Goal: Task Accomplishment & Management: Complete application form

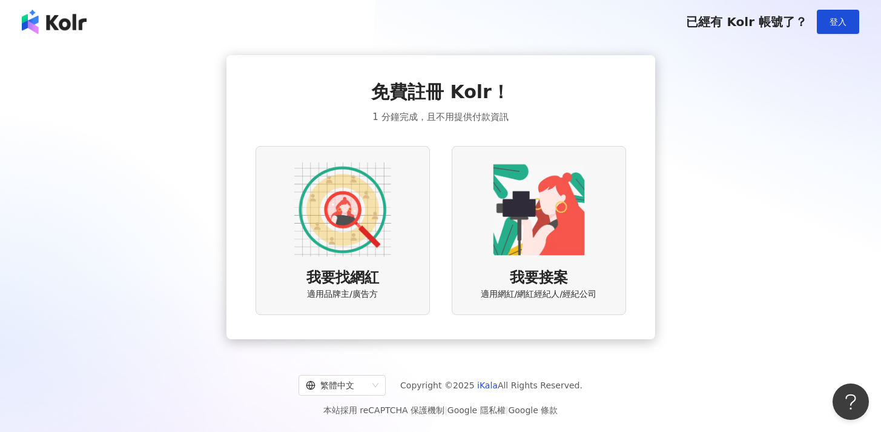
click at [382, 259] on div "我要找網紅 適用品牌主/廣告方" at bounding box center [343, 230] width 174 height 169
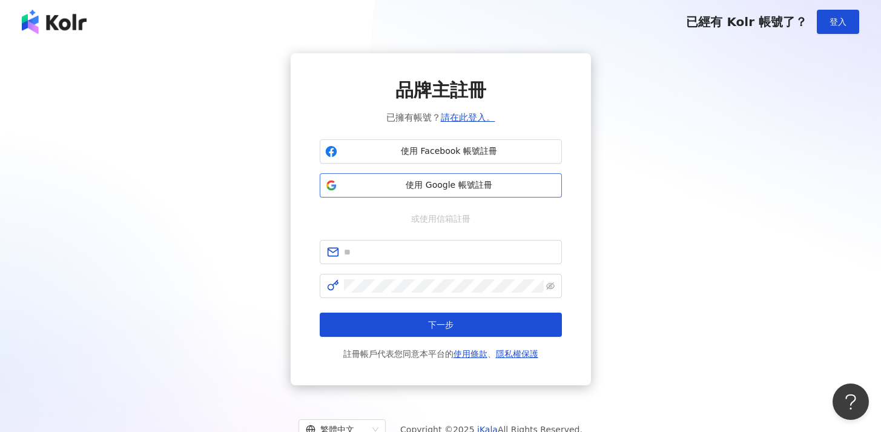
click at [448, 183] on span "使用 Google 帳號註冊" at bounding box center [449, 185] width 214 height 12
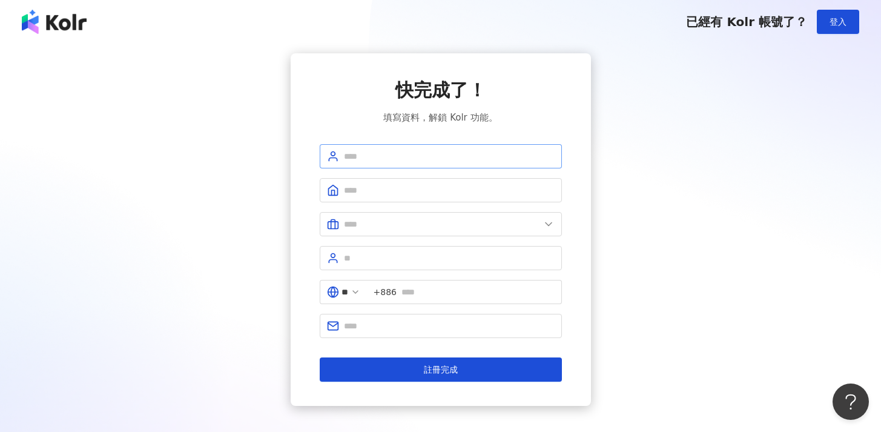
click at [427, 166] on span at bounding box center [441, 156] width 242 height 24
type input "*******"
click at [400, 196] on input "text" at bounding box center [449, 189] width 211 height 13
type input "**********"
click at [396, 231] on span at bounding box center [441, 224] width 242 height 24
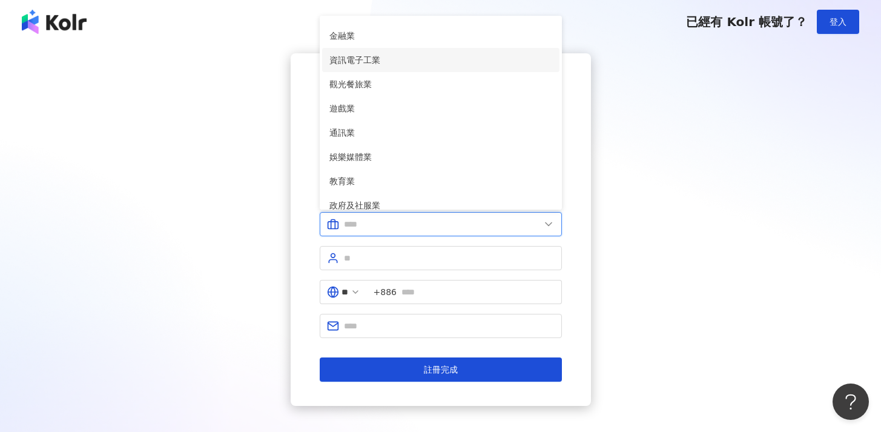
scroll to position [130, 0]
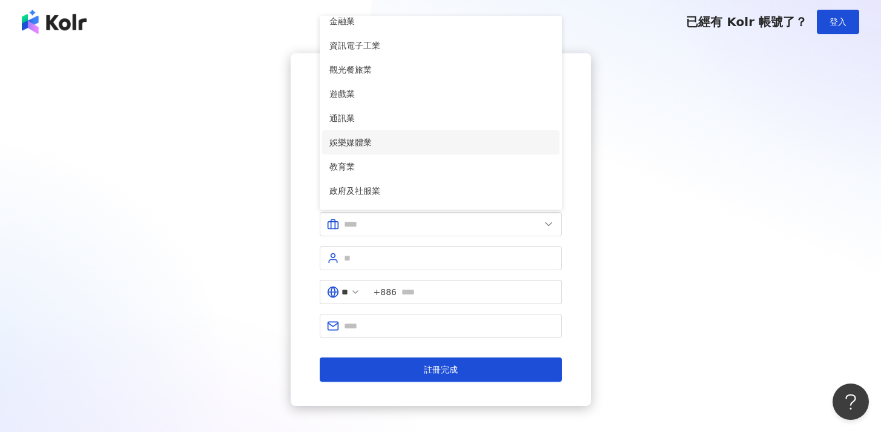
click at [408, 144] on span "娛樂媒體業" at bounding box center [440, 142] width 223 height 13
type input "*****"
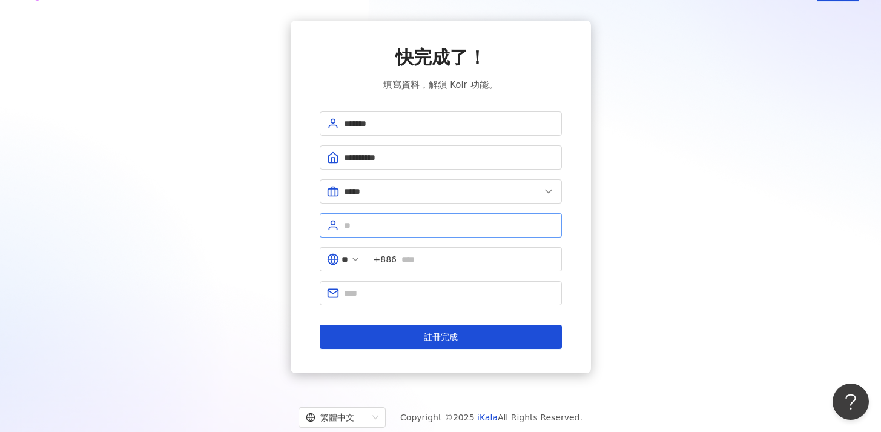
scroll to position [41, 0]
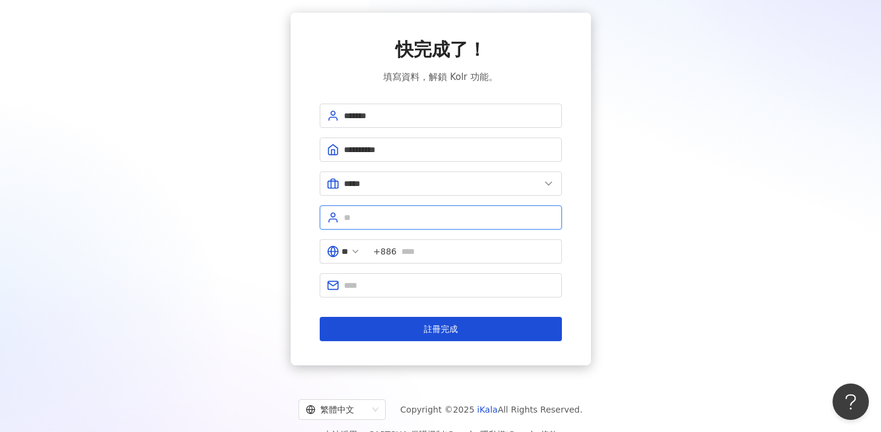
click at [383, 217] on input "text" at bounding box center [449, 217] width 211 height 13
type input "******"
click at [436, 257] on input "text" at bounding box center [478, 251] width 153 height 13
click at [431, 294] on span at bounding box center [441, 285] width 242 height 24
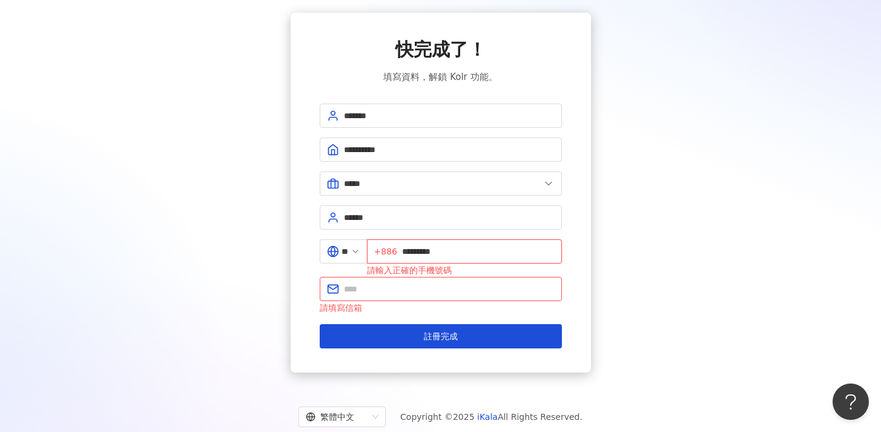
click at [412, 253] on input "*********" at bounding box center [478, 251] width 153 height 13
type input "**********"
click at [372, 288] on input "text" at bounding box center [449, 288] width 211 height 13
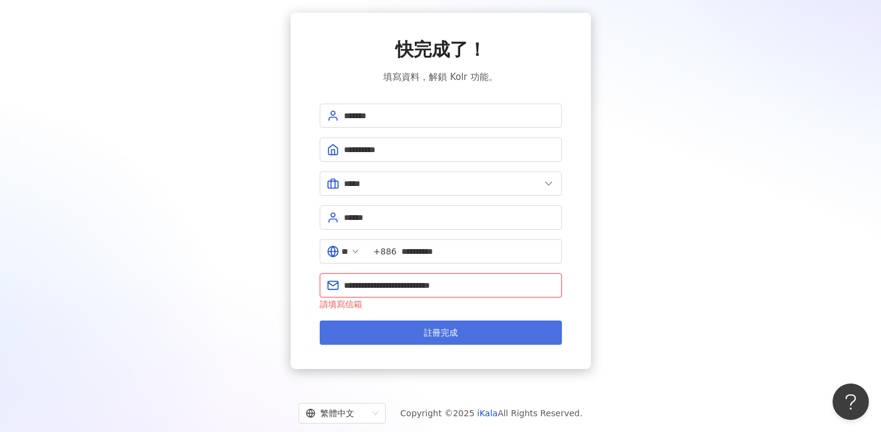
type input "**********"
click at [399, 334] on button "註冊完成" at bounding box center [441, 332] width 242 height 24
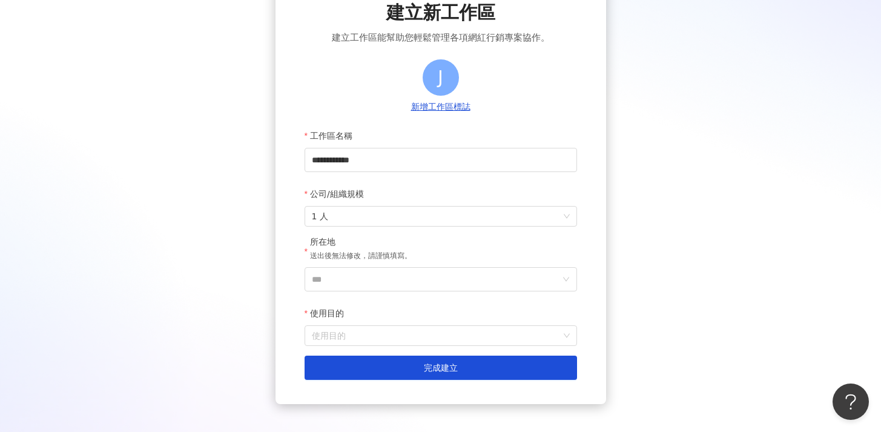
scroll to position [78, 0]
click at [374, 219] on span "1 人" at bounding box center [441, 215] width 258 height 19
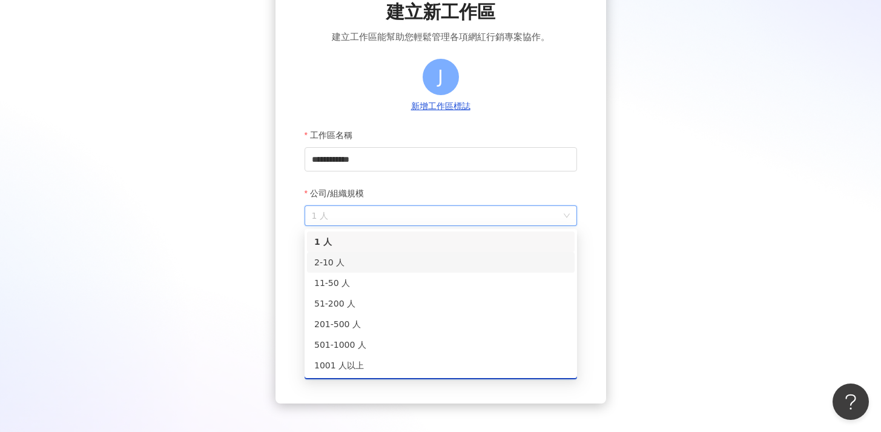
click at [355, 264] on div "2-10 人" at bounding box center [440, 262] width 253 height 13
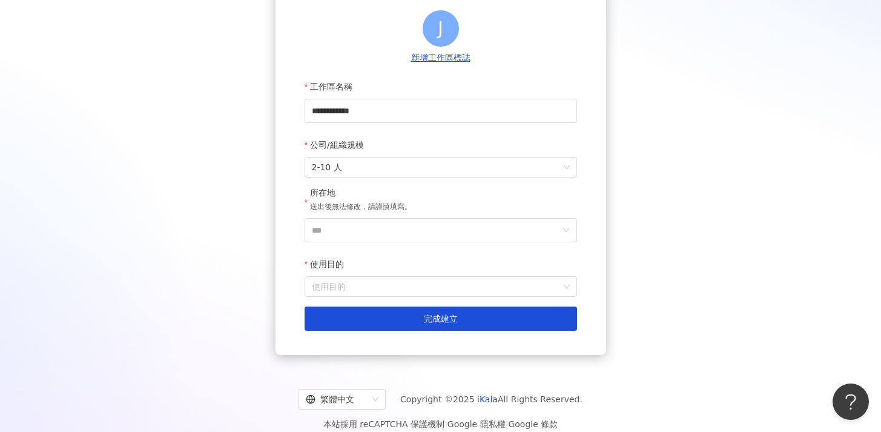
scroll to position [127, 0]
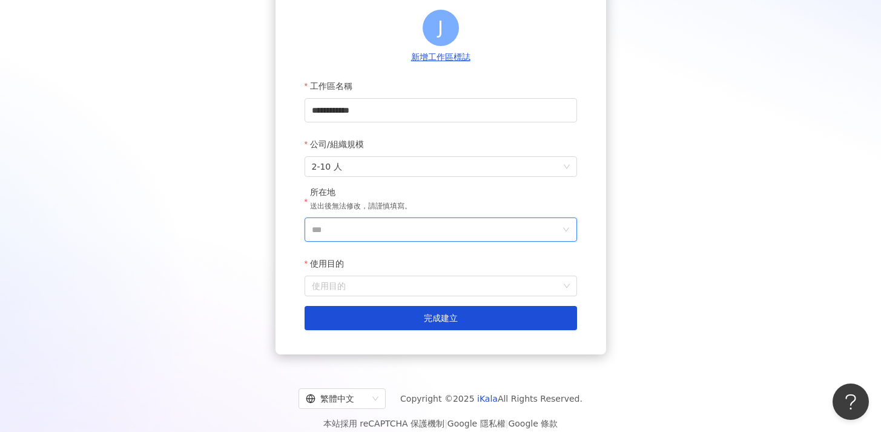
click at [353, 229] on input "***" at bounding box center [436, 229] width 248 height 23
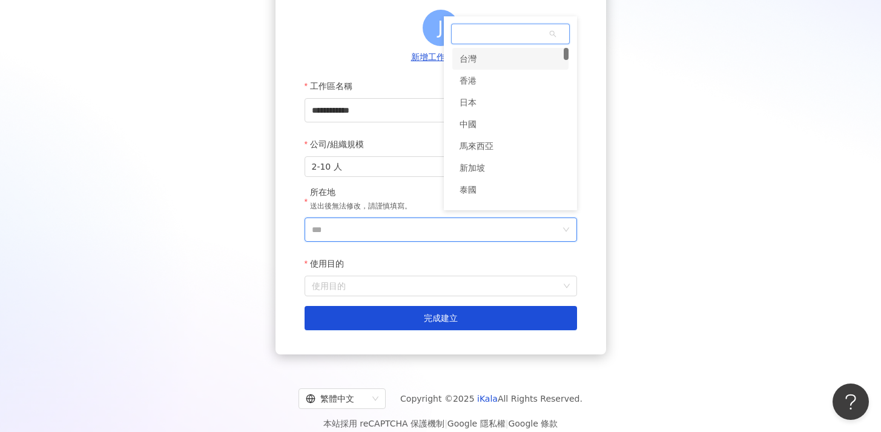
click at [495, 56] on div "台灣" at bounding box center [510, 59] width 116 height 22
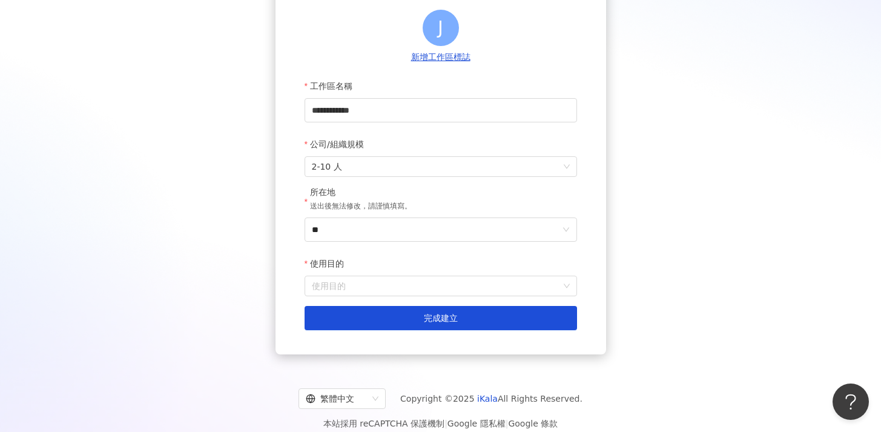
scroll to position [141, 0]
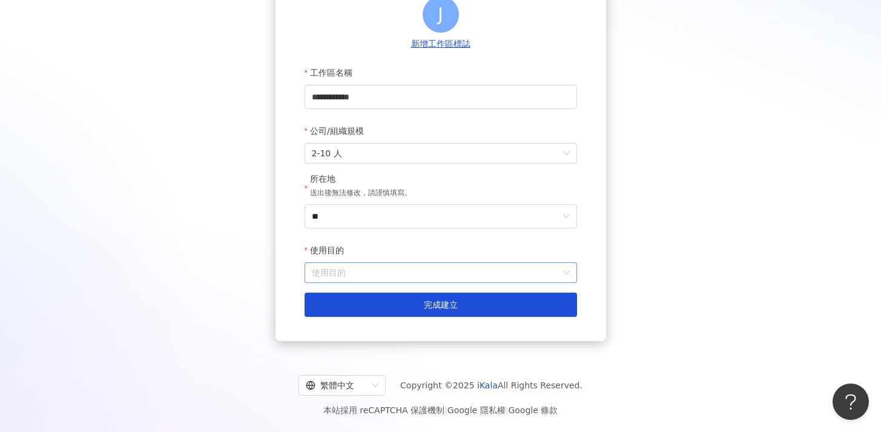
click at [363, 276] on input "使用目的" at bounding box center [441, 272] width 258 height 19
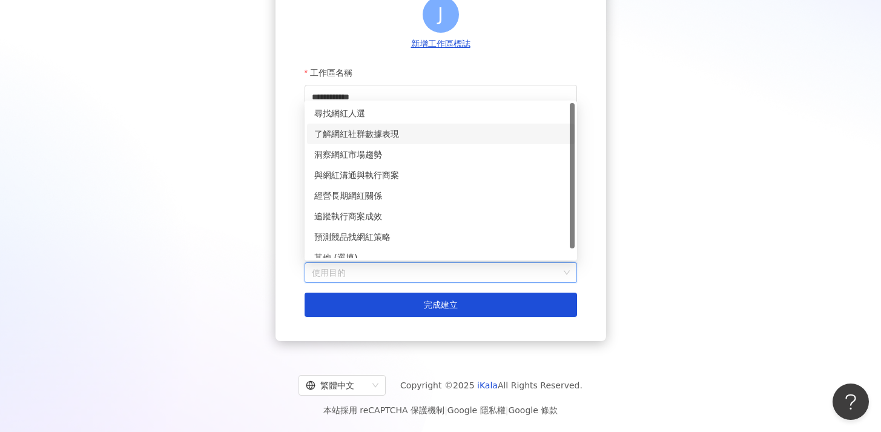
click at [395, 138] on div "了解網紅社群數據表現" at bounding box center [440, 133] width 253 height 13
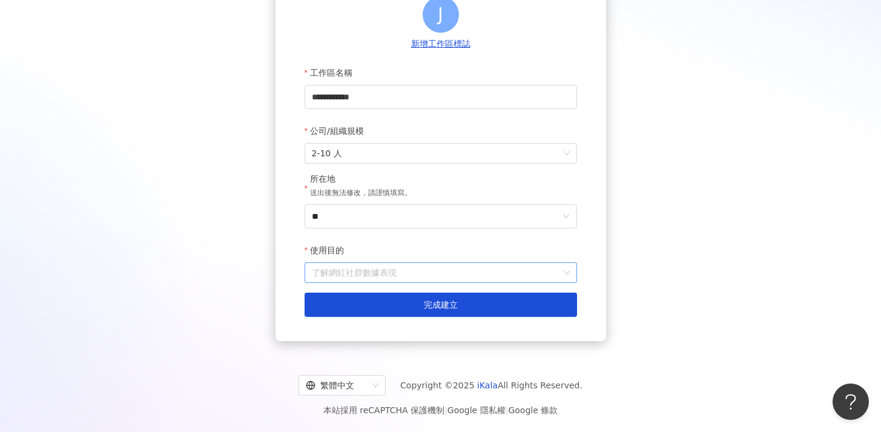
click at [366, 277] on span "了解網紅社群數據表現" at bounding box center [441, 272] width 258 height 19
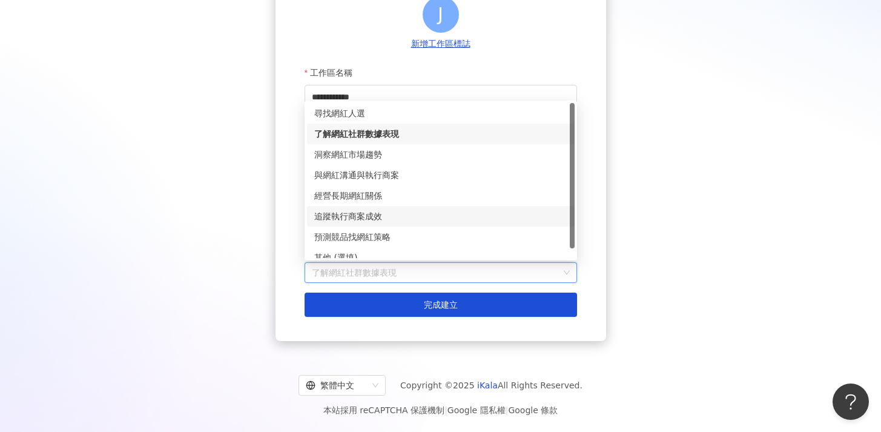
click at [374, 207] on div "追蹤執行商案成效" at bounding box center [441, 216] width 268 height 21
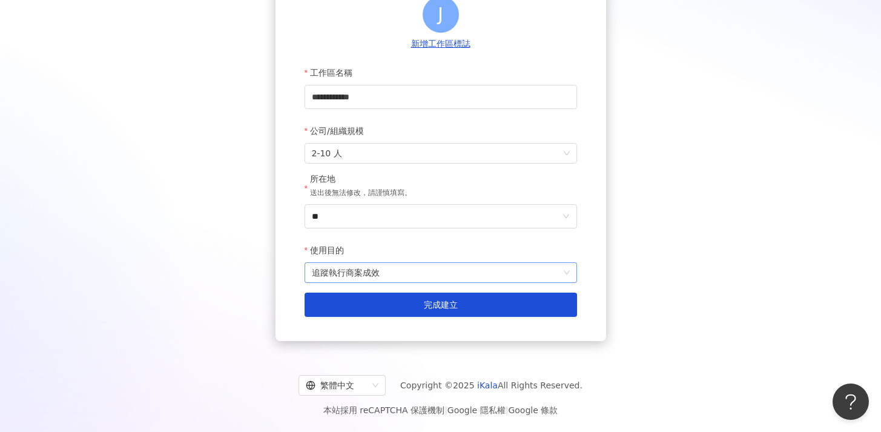
click at [364, 280] on span "追蹤執行商案成效" at bounding box center [441, 272] width 258 height 19
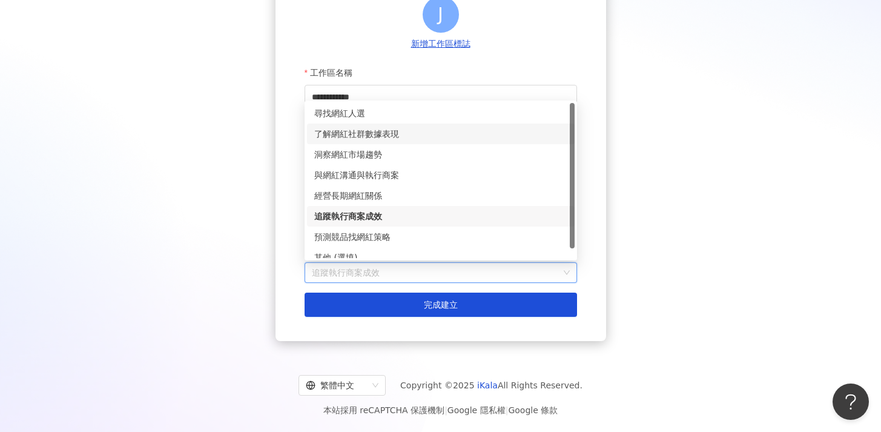
click at [379, 142] on div "了解網紅社群數據表現" at bounding box center [441, 134] width 268 height 21
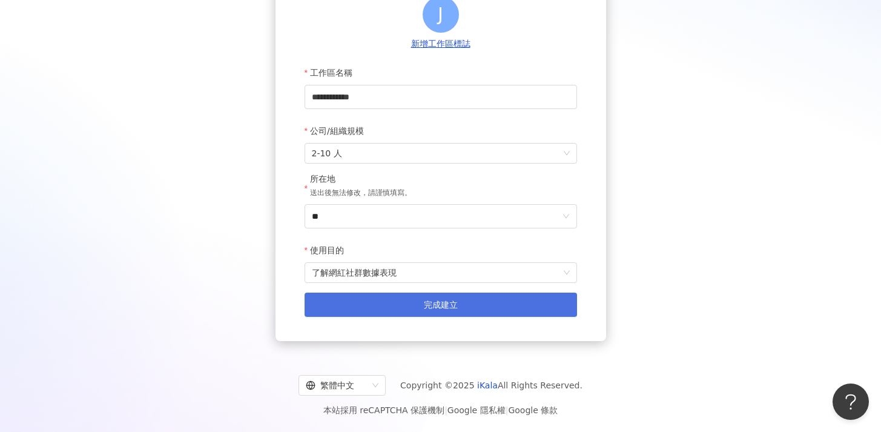
click at [354, 309] on button "完成建立" at bounding box center [441, 305] width 273 height 24
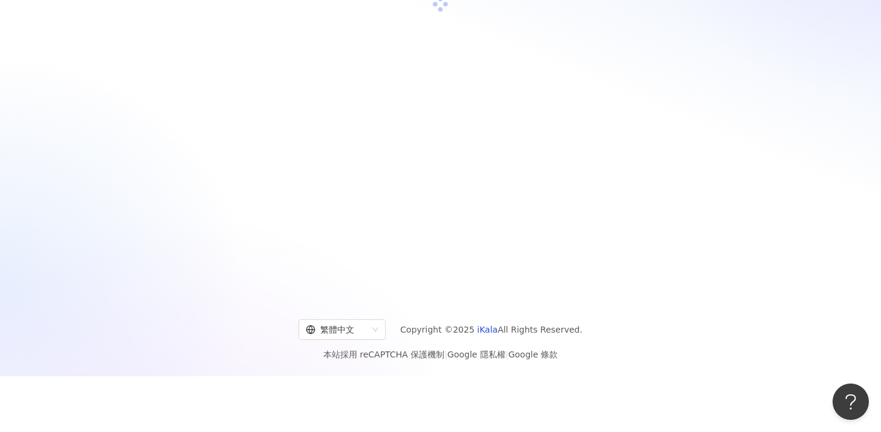
scroll to position [56, 0]
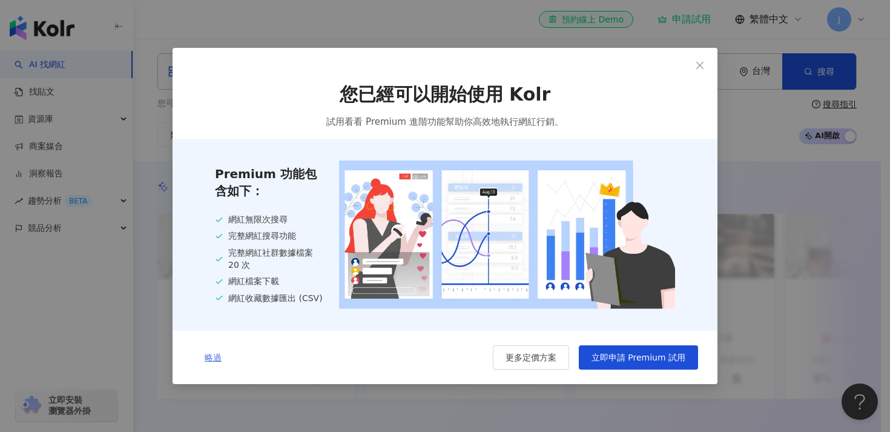
click at [209, 361] on span "略過" at bounding box center [213, 357] width 17 height 10
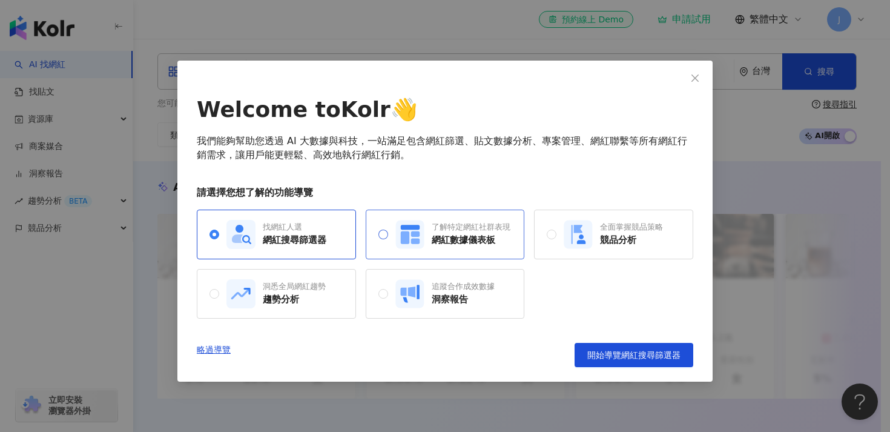
click at [389, 233] on span "了解特定網紅社群表現 網紅數據儀表板" at bounding box center [449, 234] width 122 height 29
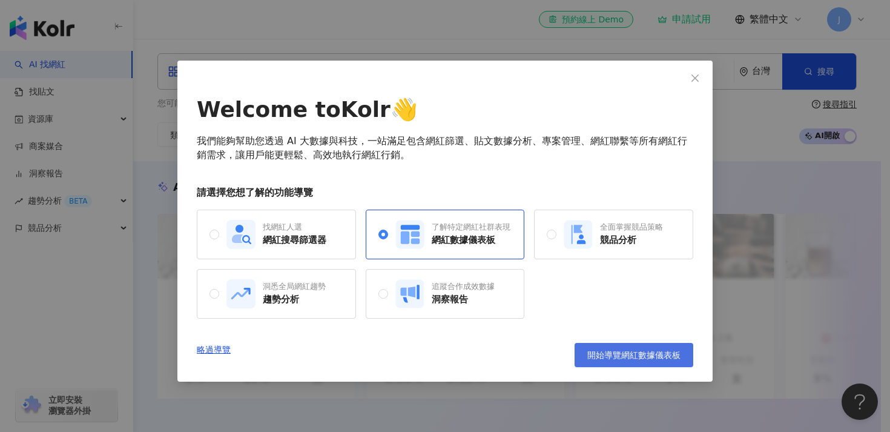
click at [613, 354] on span "開始導覽網紅數據儀表板" at bounding box center [633, 355] width 93 height 10
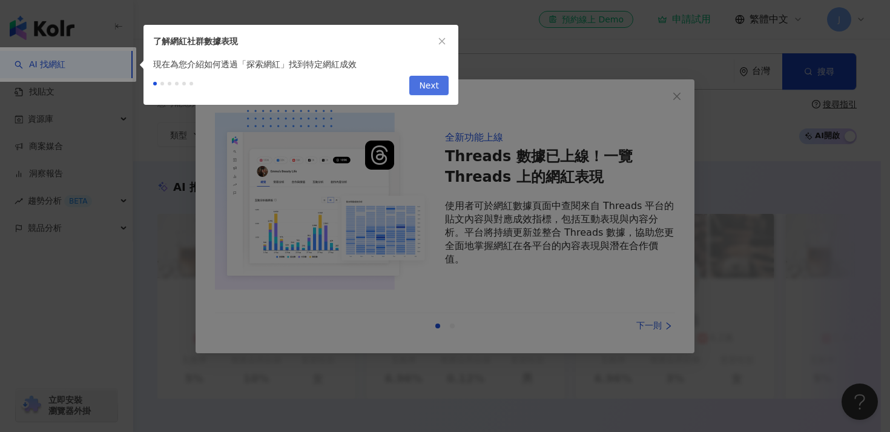
click at [434, 88] on span "Next" at bounding box center [429, 85] width 20 height 19
type input "**********"
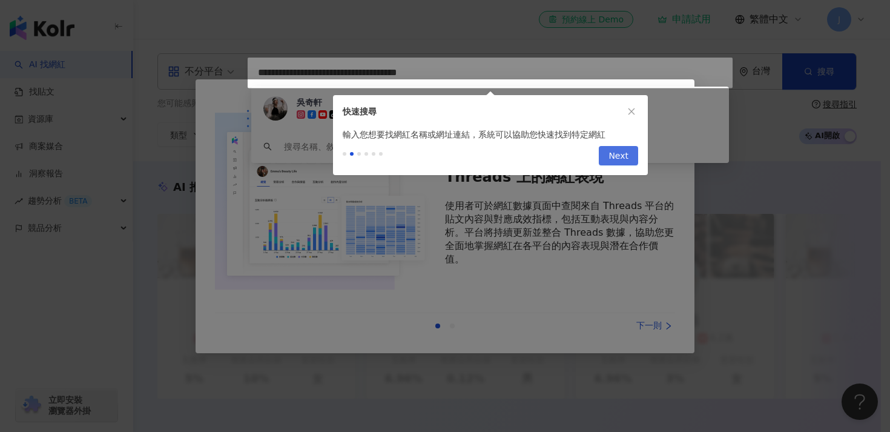
click at [615, 159] on span "Next" at bounding box center [619, 156] width 20 height 19
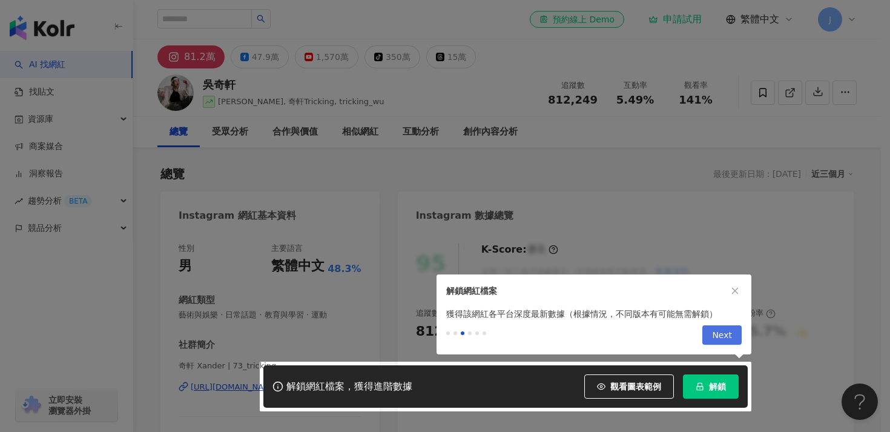
click at [718, 336] on span "Next" at bounding box center [722, 335] width 20 height 19
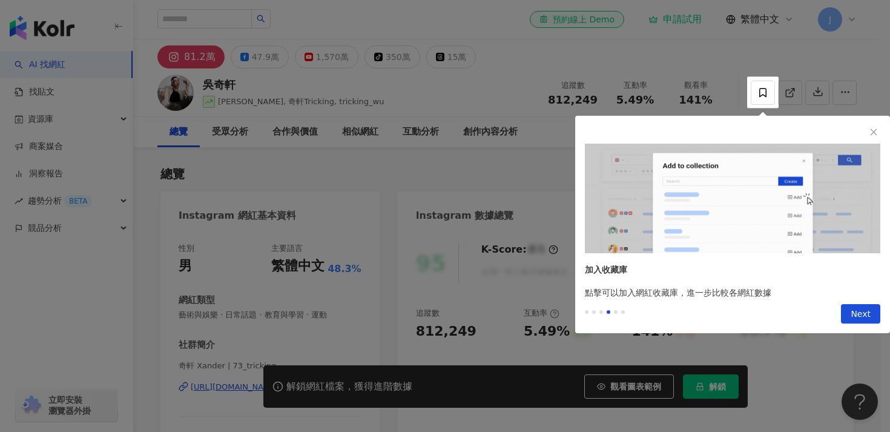
click at [847, 325] on div "Previous Next" at bounding box center [732, 316] width 315 height 34
click at [851, 314] on button "Next" at bounding box center [860, 313] width 39 height 19
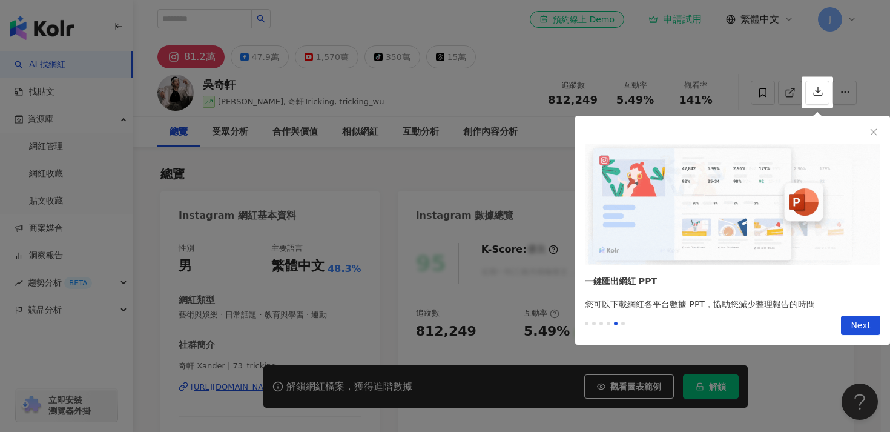
click at [860, 311] on div "Previous Next" at bounding box center [732, 328] width 315 height 34
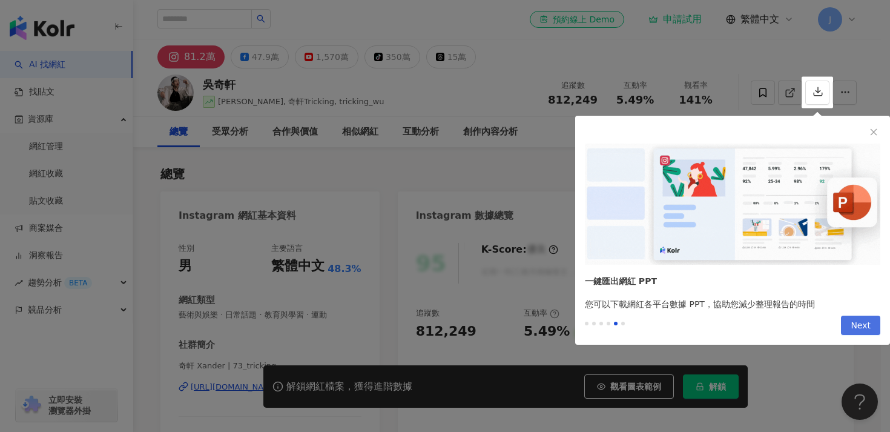
click at [856, 326] on span "Next" at bounding box center [861, 325] width 20 height 19
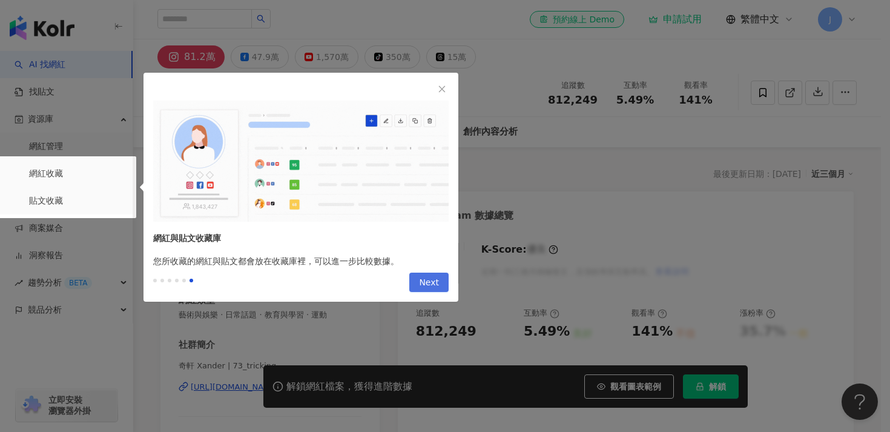
click at [428, 285] on span "Next" at bounding box center [429, 282] width 20 height 19
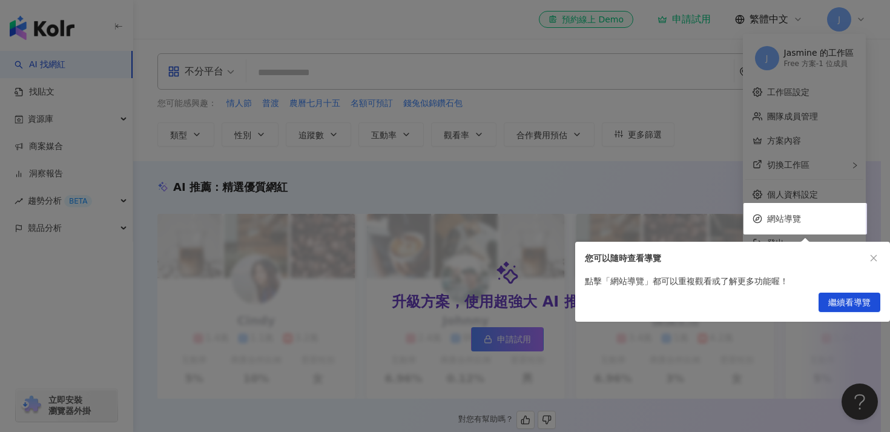
click at [853, 300] on span "繼續看導覽" at bounding box center [849, 302] width 42 height 19
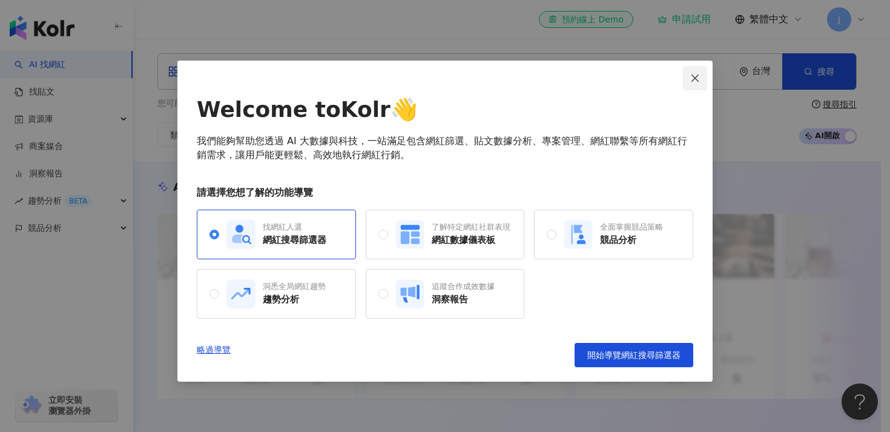
click at [695, 84] on button "Close" at bounding box center [695, 78] width 24 height 24
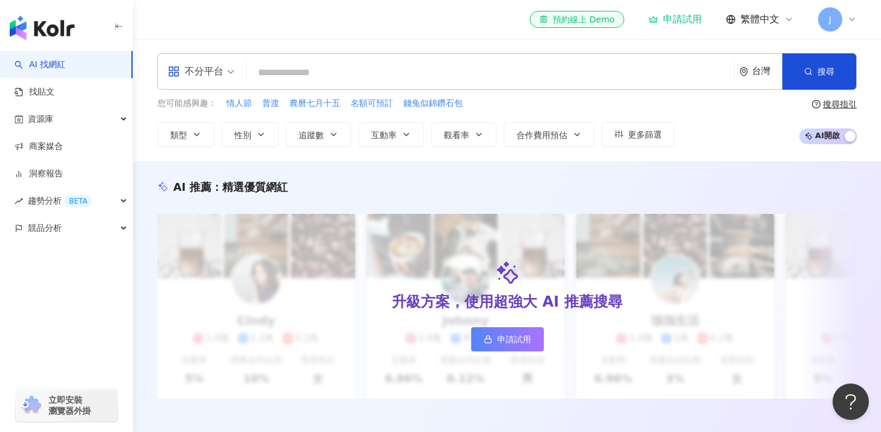
click at [308, 75] on input "search" at bounding box center [490, 72] width 478 height 23
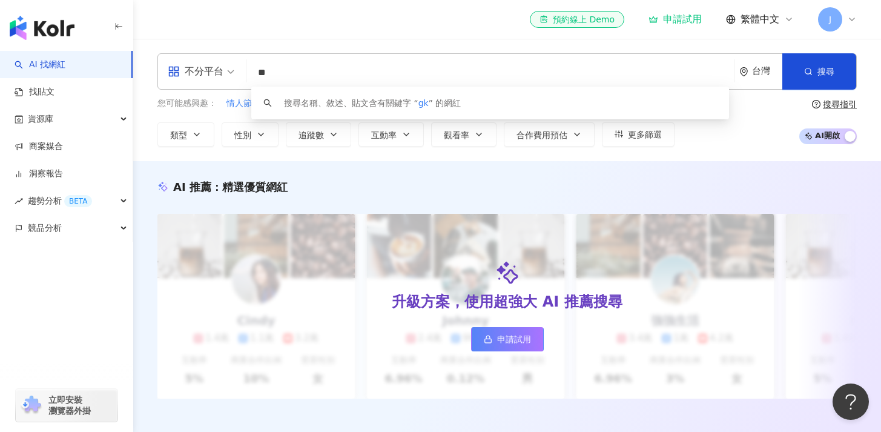
type input "*"
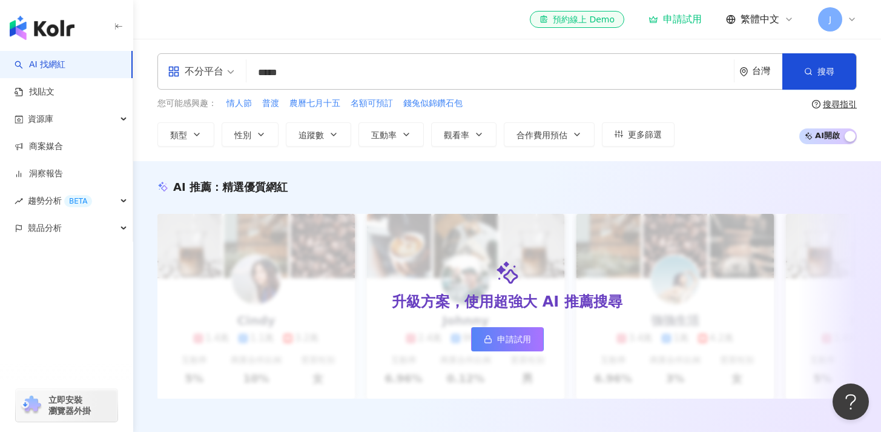
type input "****"
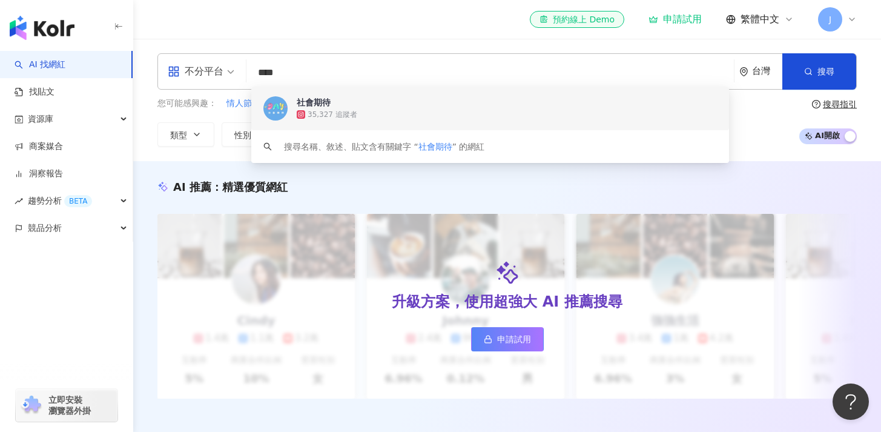
click at [362, 119] on div "35,327 追蹤者" at bounding box center [507, 114] width 420 height 12
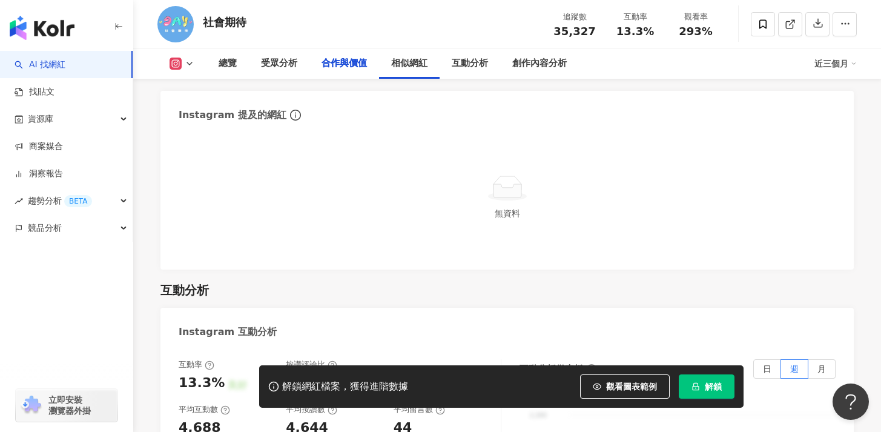
scroll to position [1454, 0]
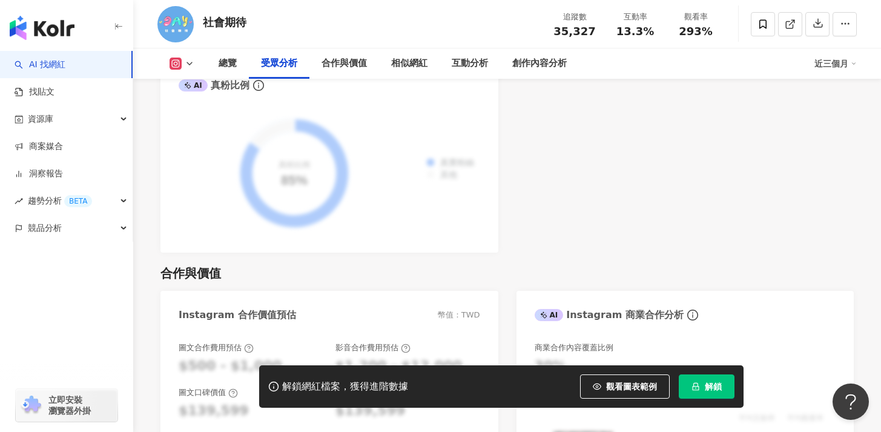
click at [696, 375] on button "解鎖" at bounding box center [707, 386] width 56 height 24
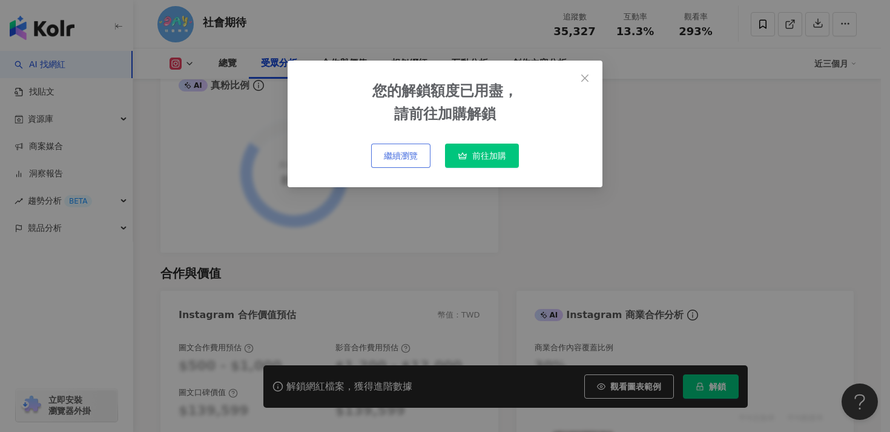
click at [402, 161] on button "繼續瀏覽" at bounding box center [400, 156] width 59 height 24
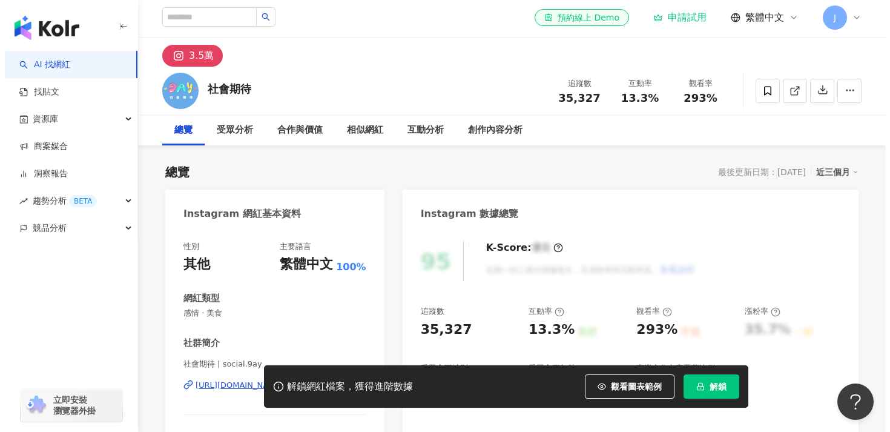
scroll to position [0, 0]
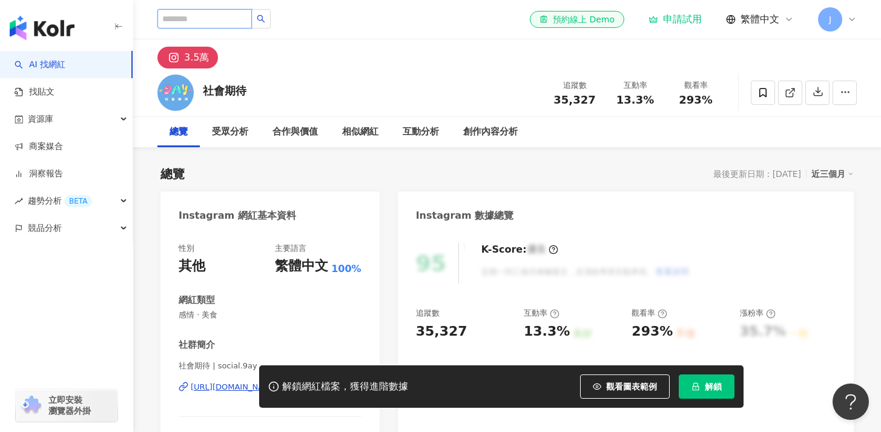
click at [236, 21] on input "search" at bounding box center [204, 18] width 94 height 19
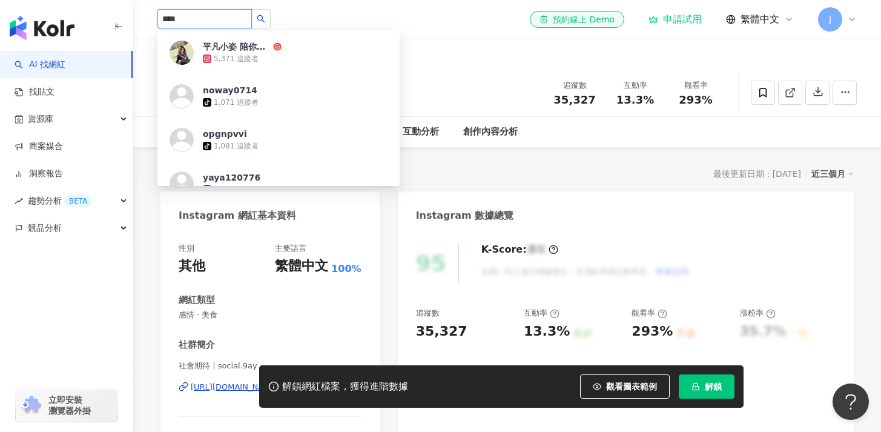
type input "****"
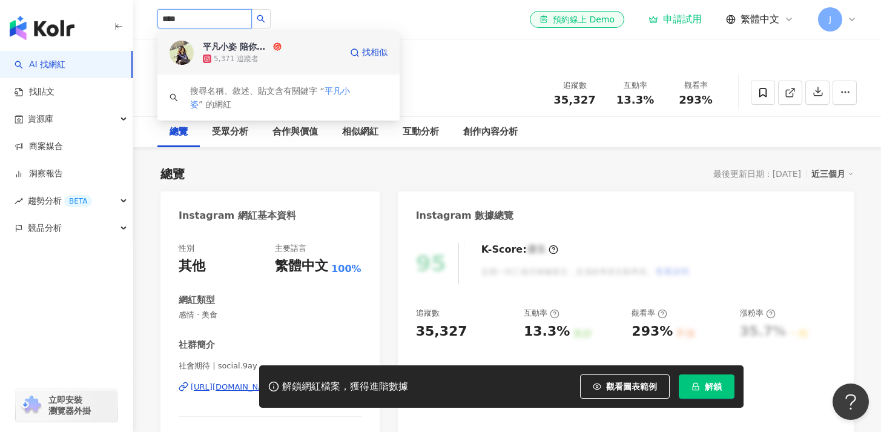
click at [273, 58] on div "5,371 追蹤者" at bounding box center [272, 59] width 138 height 12
